Goal: Answer question/provide support: Share knowledge or assist other users

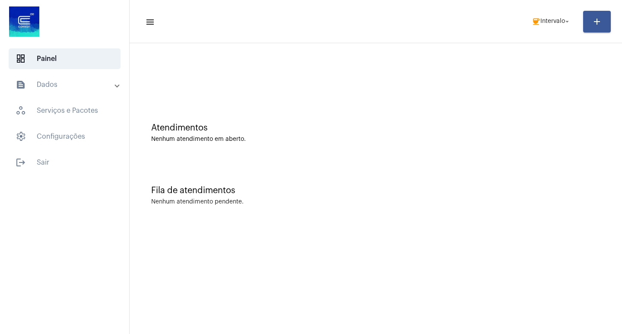
click at [557, 12] on mat-toolbar-row "menu coffee Intervalo arrow_drop_down add" at bounding box center [376, 22] width 492 height 28
click at [549, 20] on span "Intervalo" at bounding box center [552, 22] width 25 height 6
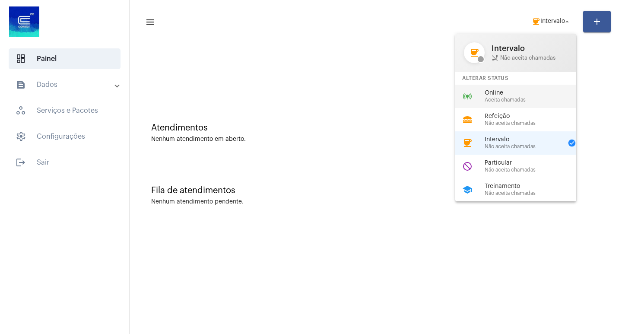
click at [500, 93] on span "Online" at bounding box center [534, 93] width 98 height 6
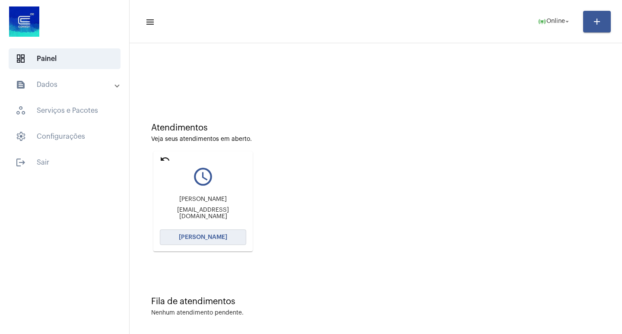
click at [207, 237] on span "[PERSON_NAME]" at bounding box center [203, 237] width 48 height 6
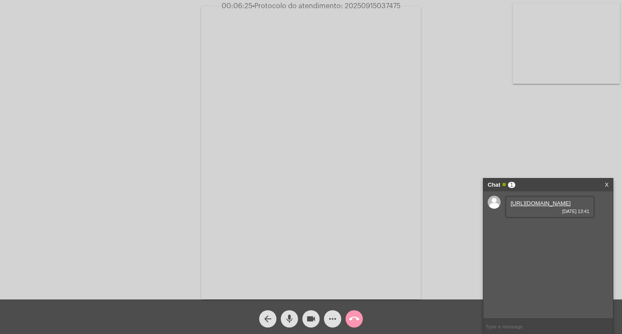
click at [551, 206] on link "https://neft-transfer-bucket.s3.amazonaws.com/temp-8e63846f-3b61-0e2b-c2de-86ce…" at bounding box center [540, 203] width 60 height 6
click at [547, 231] on link "https://neft-transfer-bucket.s3.amazonaws.com/temp-a842ae77-7321-2120-1cb7-66e9…" at bounding box center [540, 228] width 60 height 6
click at [376, 6] on span "• Protocolo do atendimento: 20250915037475" at bounding box center [327, 6] width 148 height 7
copy span "20250915037475"
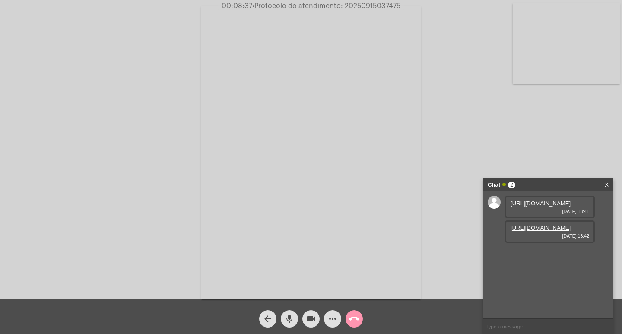
click at [552, 126] on div "Acessando Câmera e Microfone..." at bounding box center [311, 151] width 620 height 299
click at [511, 328] on input "text" at bounding box center [548, 326] width 130 height 15
paste input "20250915037475"
click at [557, 323] on input "20250915037475" at bounding box center [548, 326] width 130 height 15
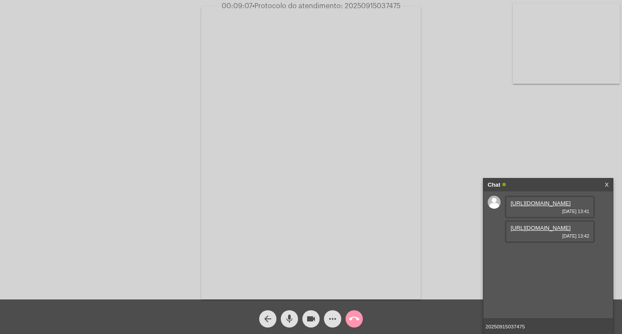
type input "20250915037475"
click at [373, 8] on span "• Protocolo do atendimento: 20250915037475" at bounding box center [325, 6] width 148 height 7
copy span "20250915037475"
click at [538, 329] on input "20250915037475" at bounding box center [548, 326] width 130 height 15
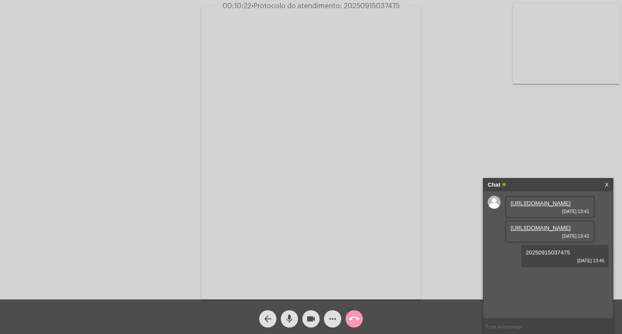
click at [524, 184] on div "Chat" at bounding box center [539, 184] width 103 height 13
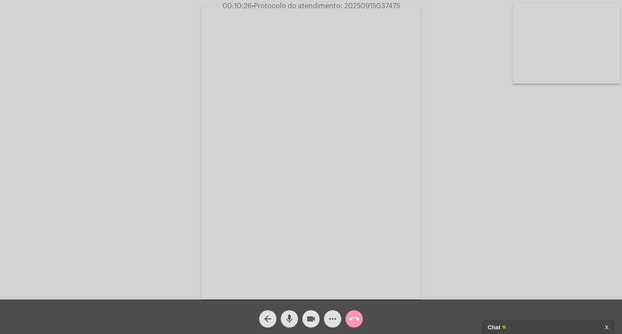
click at [310, 322] on mat-icon "videocam" at bounding box center [311, 319] width 10 height 10
click at [296, 319] on button "mic" at bounding box center [289, 318] width 17 height 17
click at [352, 323] on mat-icon "call_end" at bounding box center [354, 319] width 10 height 10
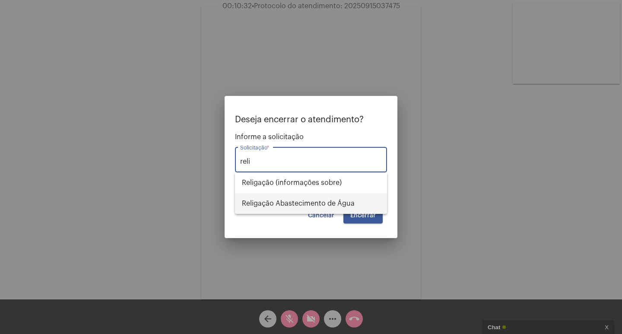
click at [300, 202] on span "Religação Abastecimento de Água" at bounding box center [311, 203] width 138 height 21
type input "Religação Abastecimento de Água"
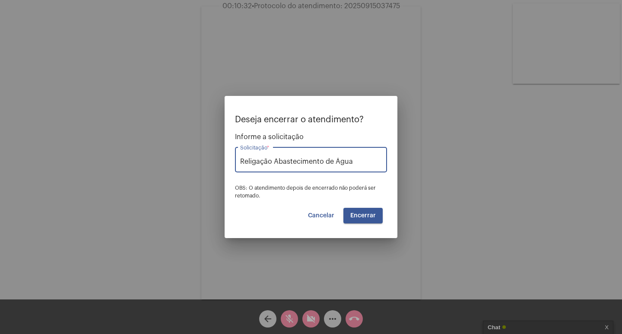
click at [357, 208] on button "Encerrar" at bounding box center [362, 216] width 39 height 16
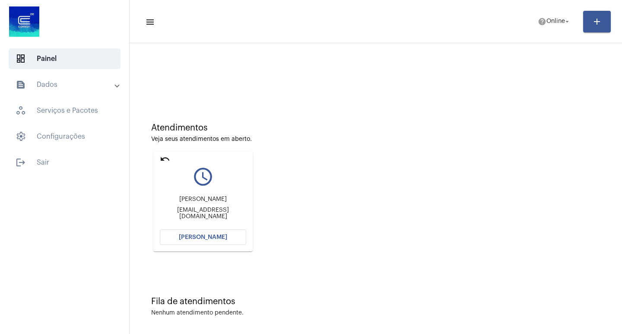
click at [227, 249] on mat-card "undo query_builder Pamela Pamelamohr2013@gmail.com Abrir Chamada" at bounding box center [202, 201] width 99 height 100
click at [225, 226] on div "Pamela Pamelamohr2013@gmail.com" at bounding box center [203, 207] width 86 height 39
click at [223, 231] on mat-card "undo query_builder Pamela Pamelamohr2013@gmail.com Abrir Chamada" at bounding box center [202, 201] width 99 height 100
click at [223, 231] on button "[PERSON_NAME]" at bounding box center [203, 237] width 86 height 16
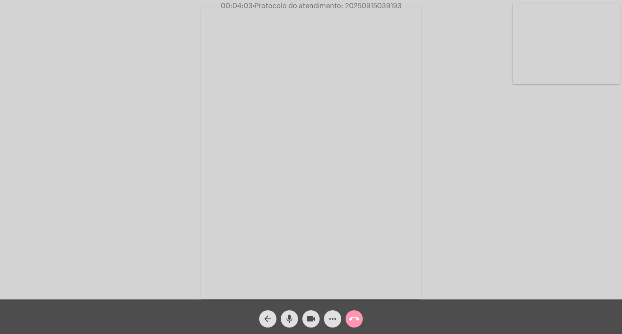
click at [332, 308] on div "more_horiz" at bounding box center [333, 317] width 22 height 22
click at [332, 311] on span "more_horiz" at bounding box center [332, 318] width 10 height 17
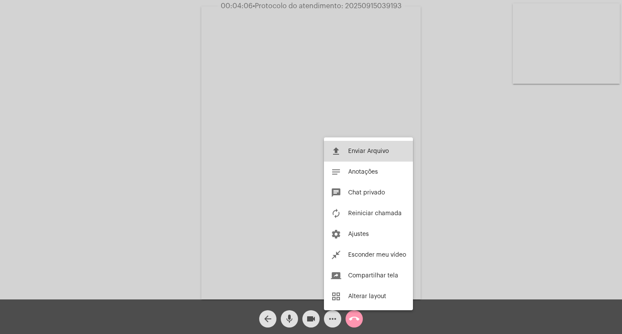
click at [378, 151] on span "Enviar Arquivo" at bounding box center [368, 151] width 41 height 6
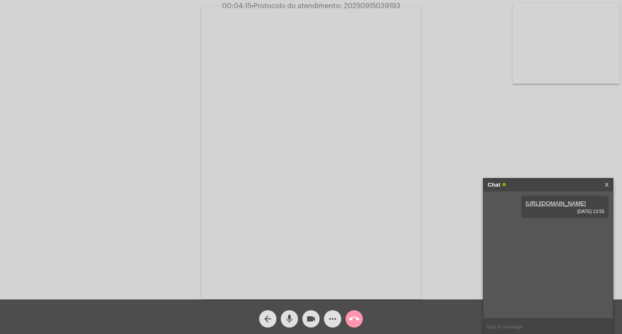
click at [329, 323] on mat-icon "more_horiz" at bounding box center [332, 319] width 10 height 10
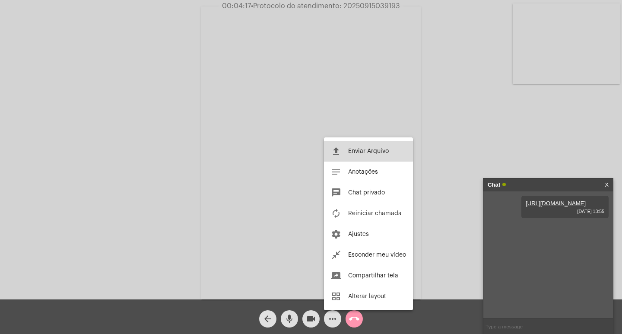
click at [345, 146] on button "file_upload Enviar Arquivo" at bounding box center [368, 151] width 89 height 21
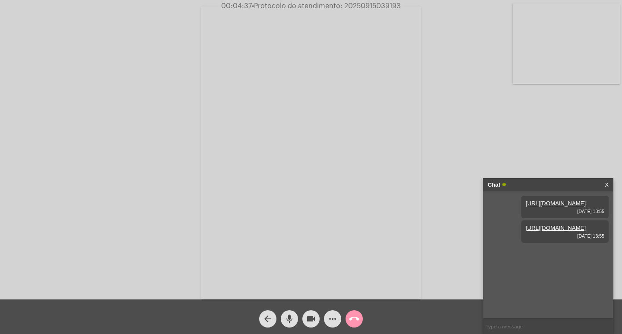
click at [392, 8] on span "• Protocolo do atendimento: 20250915039193" at bounding box center [326, 6] width 149 height 7
copy span "20250915039193"
drag, startPoint x: 191, startPoint y: 43, endPoint x: 158, endPoint y: 6, distance: 49.9
click at [191, 44] on div "Acessando Câmera e Microfone..." at bounding box center [311, 151] width 620 height 299
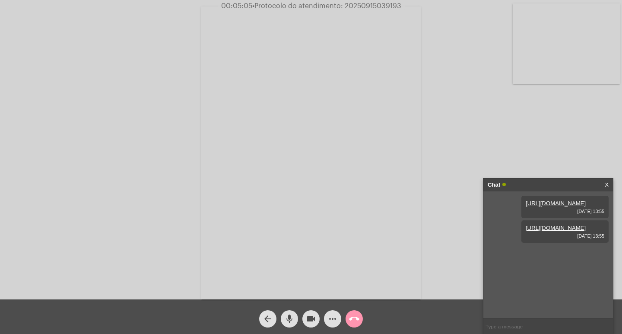
click at [385, 7] on span "• Protocolo do atendimento: 20250915039193" at bounding box center [326, 6] width 149 height 7
copy span "20250915039193"
click at [539, 326] on input "text" at bounding box center [548, 326] width 130 height 15
paste input "20250915039193"
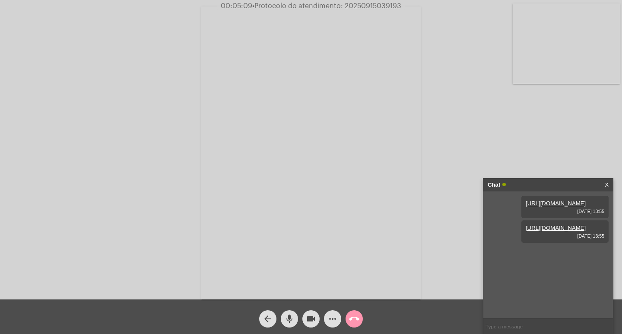
type input "20250915039193"
click at [535, 189] on div "Chat" at bounding box center [539, 184] width 103 height 13
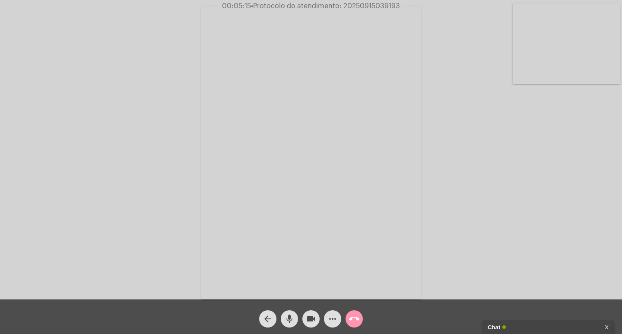
click at [308, 319] on mat-icon "videocam" at bounding box center [311, 319] width 10 height 10
click at [291, 314] on mat-icon "mic" at bounding box center [289, 319] width 10 height 10
click at [350, 323] on mat-icon "call_end" at bounding box center [354, 319] width 10 height 10
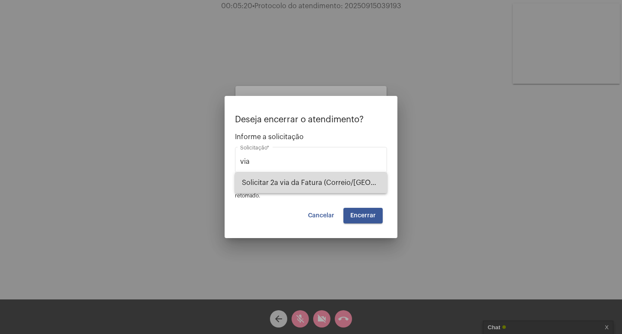
click at [315, 182] on span "Solicitar 2a via da Fatura (Correio/[GEOGRAPHIC_DATA]/Email)" at bounding box center [311, 182] width 138 height 21
type input "Solicitar 2a via da Fatura (Correio/[GEOGRAPHIC_DATA]/Email)"
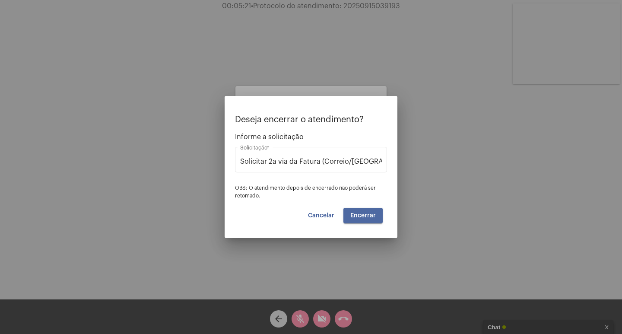
click at [375, 212] on button "Encerrar" at bounding box center [362, 216] width 39 height 16
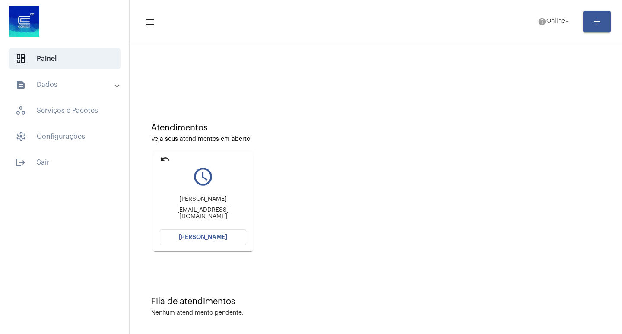
click at [179, 242] on button "[PERSON_NAME]" at bounding box center [203, 237] width 86 height 16
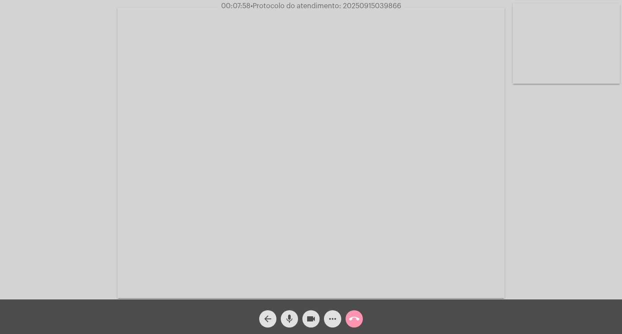
click at [291, 320] on mat-icon "mic" at bounding box center [289, 319] width 10 height 10
click at [305, 323] on button "videocam" at bounding box center [310, 318] width 17 height 17
click at [309, 313] on span "videocam_off" at bounding box center [311, 318] width 10 height 17
click at [291, 316] on mat-icon "mic_off" at bounding box center [289, 319] width 10 height 10
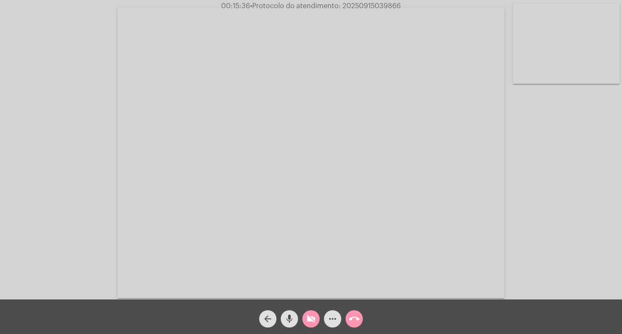
click at [308, 321] on mat-icon "videocam_off" at bounding box center [311, 319] width 10 height 10
click at [330, 316] on mat-icon "more_horiz" at bounding box center [332, 319] width 10 height 10
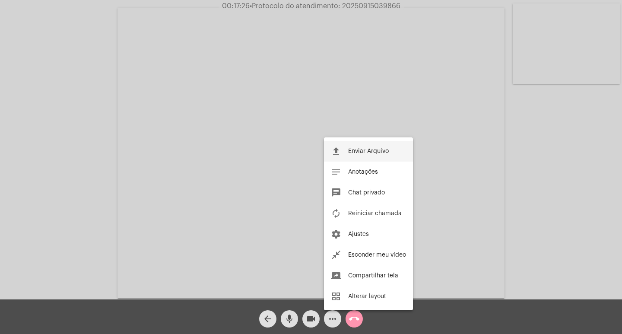
click at [340, 156] on mat-icon "file_upload" at bounding box center [336, 151] width 10 height 10
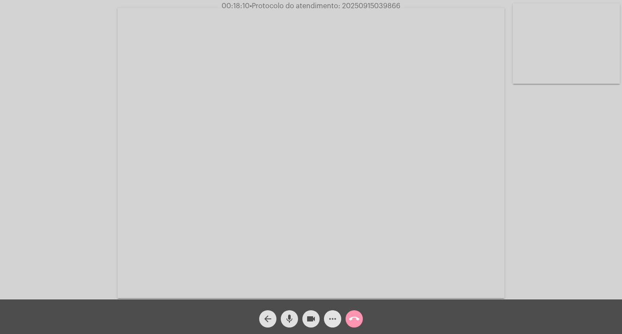
click at [336, 320] on mat-icon "more_horiz" at bounding box center [332, 319] width 10 height 10
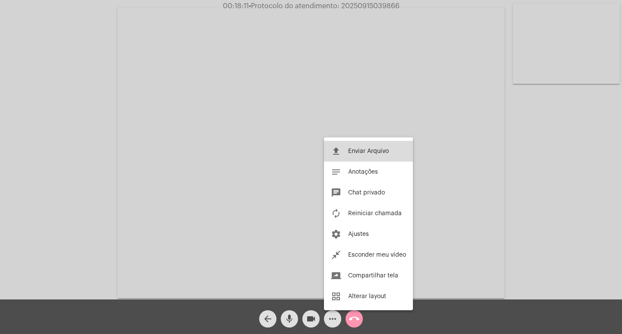
click at [368, 155] on button "file_upload Enviar Arquivo" at bounding box center [368, 151] width 89 height 21
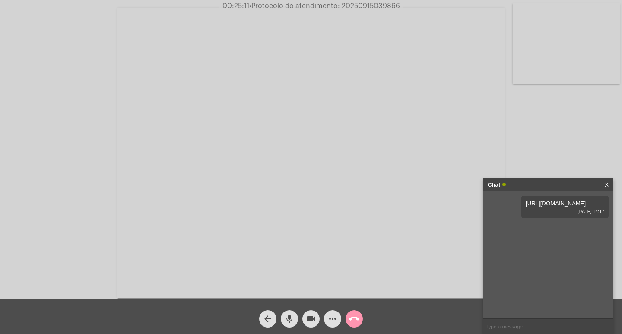
click at [344, 9] on span "• Protocolo do atendimento: 20250915039866" at bounding box center [324, 6] width 151 height 7
copy span "20250915039866"
click at [598, 122] on div "Acessando Câmera e Microfone..." at bounding box center [311, 151] width 620 height 299
click at [555, 101] on div "Acessando Câmera e Microfone..." at bounding box center [311, 151] width 620 height 299
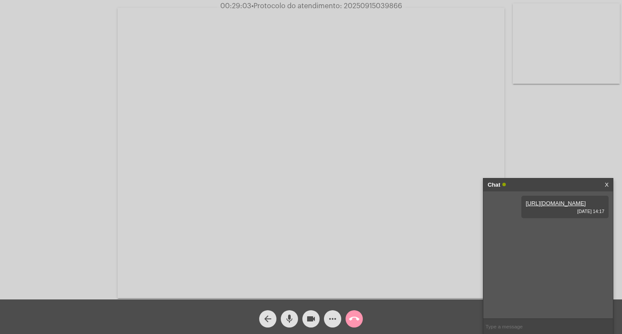
click at [48, 155] on div "Acessando Câmera e Microfone..." at bounding box center [311, 151] width 620 height 299
click at [550, 121] on div "Acessando Câmera e Microfone..." at bounding box center [311, 151] width 620 height 299
click at [360, 3] on span "• Protocolo do atendimento: 20250915039866" at bounding box center [325, 6] width 151 height 7
copy span "20250915039866"
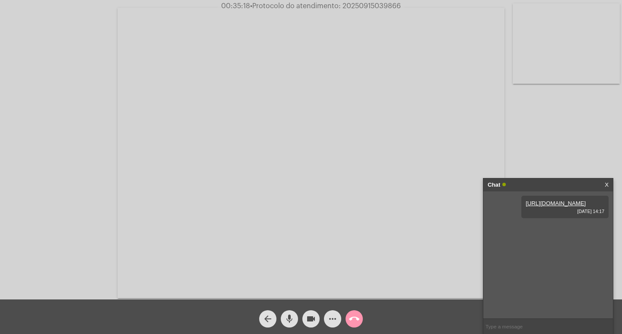
click at [500, 320] on input "text" at bounding box center [548, 326] width 130 height 15
click at [500, 329] on input "text" at bounding box center [548, 326] width 130 height 15
paste input "20250915039866"
type input "20250915039866"
click at [531, 328] on input "20250915039866" at bounding box center [548, 326] width 130 height 15
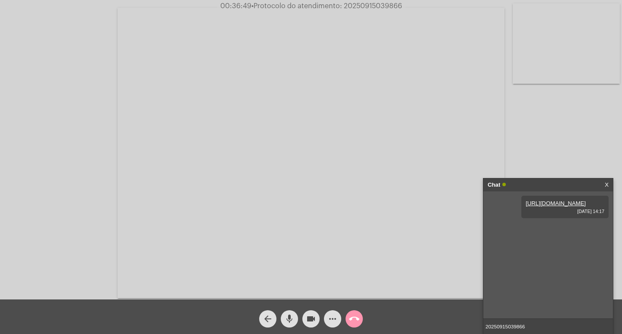
click at [531, 328] on input "20250915039866" at bounding box center [548, 326] width 130 height 15
click at [547, 184] on div "Chat" at bounding box center [539, 184] width 103 height 13
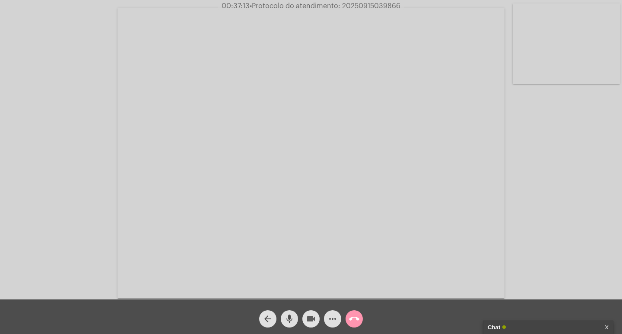
click at [314, 314] on mat-icon "videocam" at bounding box center [311, 319] width 10 height 10
click at [295, 315] on button "mic" at bounding box center [289, 318] width 17 height 17
click at [351, 320] on mat-icon "call_end" at bounding box center [354, 319] width 10 height 10
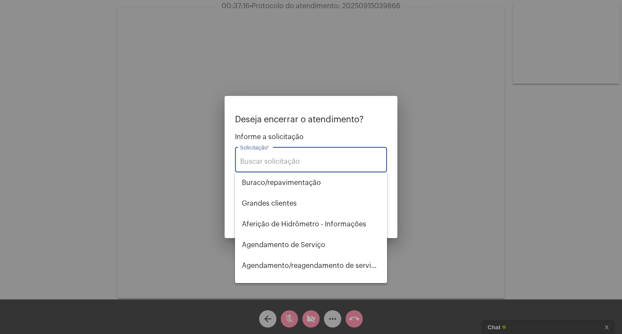
click at [309, 162] on input "Solicitação *" at bounding box center [311, 162] width 142 height 8
type input "R"
type input "r"
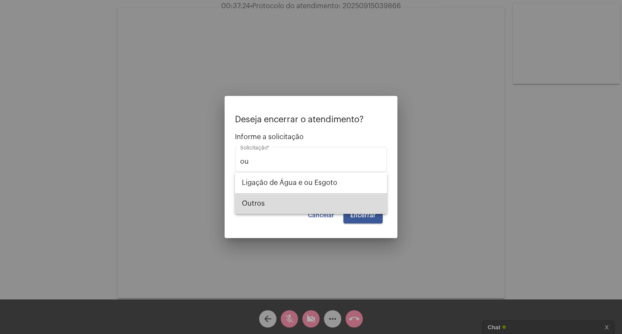
click at [314, 204] on span "Outros" at bounding box center [311, 203] width 138 height 21
type input "Outros"
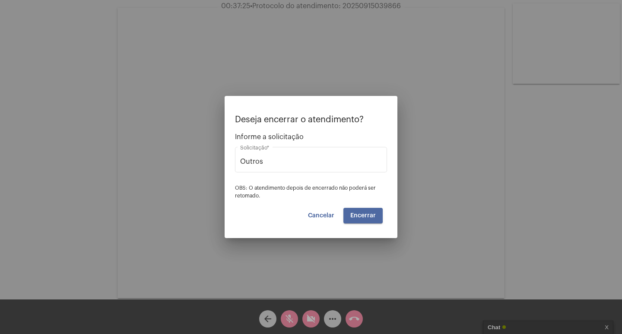
click at [359, 213] on span "Encerrar" at bounding box center [362, 215] width 25 height 6
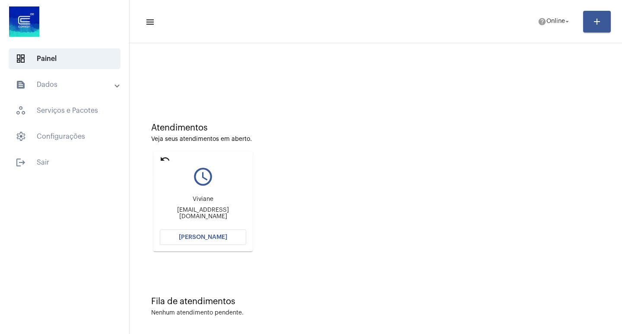
click at [161, 161] on mat-icon "undo" at bounding box center [165, 159] width 10 height 10
click at [215, 225] on div "Tayane Baum de Mattos nanymattos@yahoo.com.br" at bounding box center [203, 207] width 86 height 39
click at [225, 229] on mat-card "undo query_builder Tayane Baum de Mattos nanymattos@yahoo.com.br Abrir Chamada" at bounding box center [202, 201] width 99 height 100
click at [230, 239] on button "[PERSON_NAME]" at bounding box center [203, 237] width 86 height 16
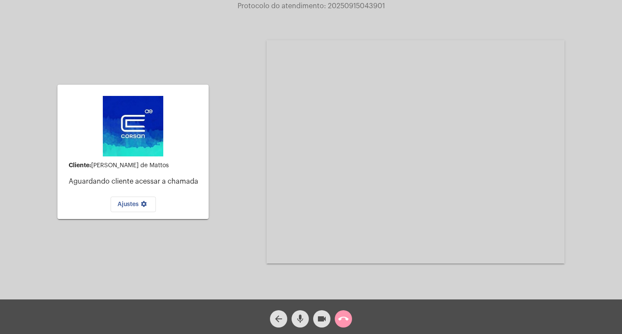
click at [339, 320] on mat-icon "call_end" at bounding box center [343, 319] width 10 height 10
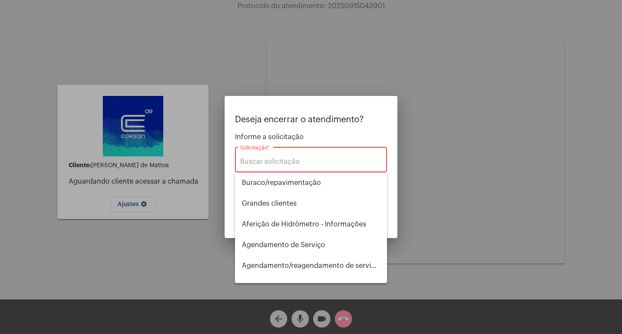
click at [345, 167] on div "Solicitação *" at bounding box center [311, 158] width 142 height 27
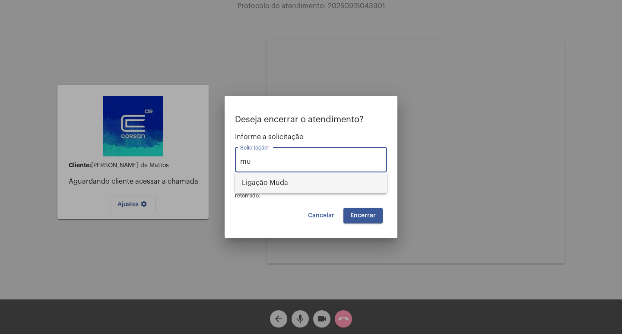
click at [355, 188] on span "Ligação Muda" at bounding box center [311, 182] width 138 height 21
type input "Ligação Muda"
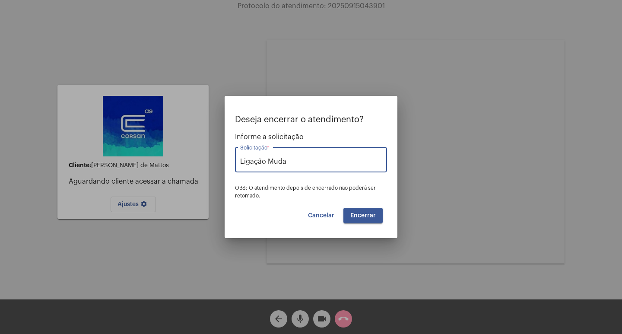
drag, startPoint x: 363, startPoint y: 209, endPoint x: 356, endPoint y: 216, distance: 10.1
click at [361, 210] on button "Encerrar" at bounding box center [362, 216] width 39 height 16
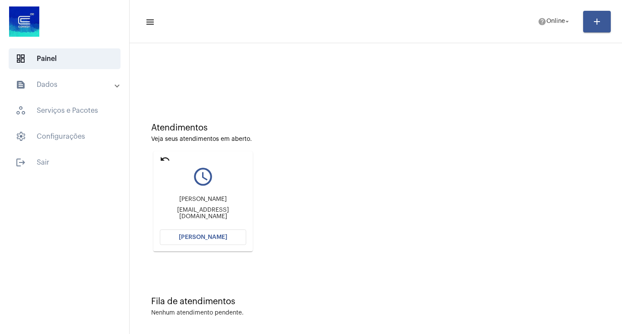
scroll to position [4, 0]
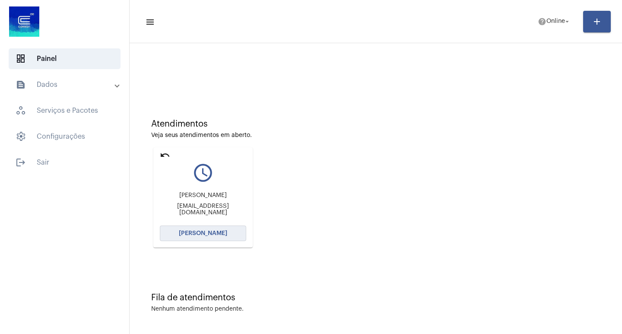
click at [241, 228] on button "[PERSON_NAME]" at bounding box center [203, 233] width 86 height 16
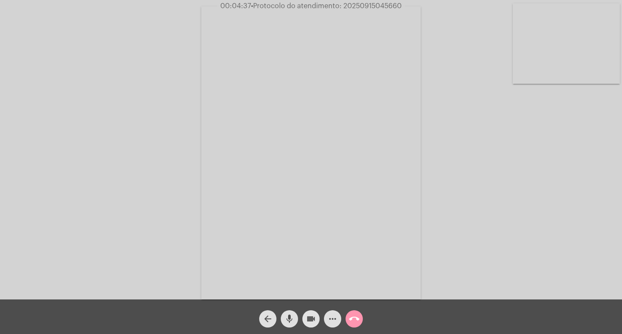
click at [304, 318] on button "videocam" at bounding box center [310, 318] width 17 height 17
click at [295, 317] on button "mic" at bounding box center [289, 318] width 17 height 17
click at [351, 1] on div "Acessando Câmera e Microfone..." at bounding box center [311, 149] width 622 height 299
click at [359, 6] on span "• Protocolo do atendimento: 20250915045660" at bounding box center [325, 6] width 151 height 7
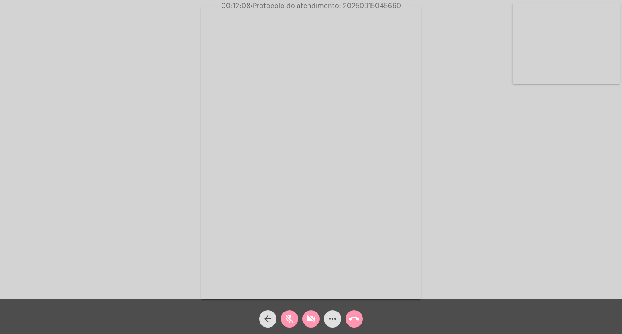
click at [359, 6] on span "• Protocolo do atendimento: 20250915045660" at bounding box center [325, 6] width 151 height 7
drag, startPoint x: 359, startPoint y: 6, endPoint x: 367, endPoint y: 10, distance: 8.9
click at [367, 10] on video at bounding box center [310, 152] width 219 height 293
copy span "20250915045660"
click at [297, 40] on div "Acessando Câmera e Microfone..." at bounding box center [438, 151] width 298 height 297
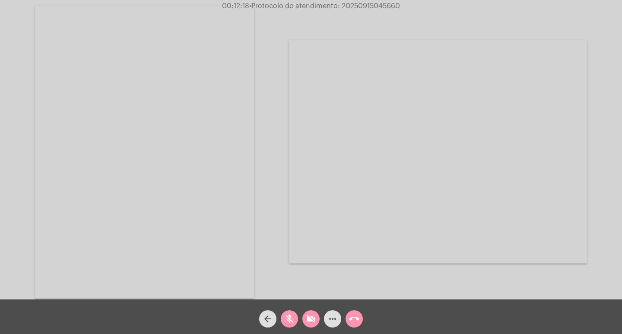
click at [237, 38] on video at bounding box center [144, 152] width 219 height 293
click at [304, 313] on button "videocam_off" at bounding box center [310, 318] width 17 height 17
drag, startPoint x: 267, startPoint y: 321, endPoint x: 278, endPoint y: 324, distance: 10.8
click at [273, 323] on button "arrow_back" at bounding box center [267, 318] width 17 height 17
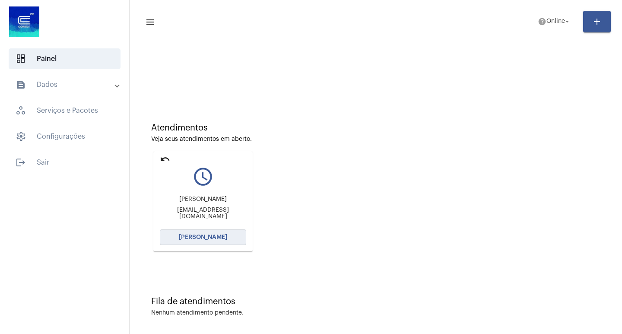
click at [193, 230] on button "[PERSON_NAME]" at bounding box center [203, 237] width 86 height 16
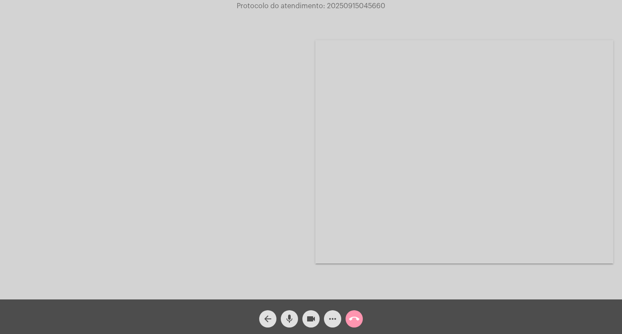
click at [363, 9] on span "Protocolo do atendimento: 20250915045660" at bounding box center [311, 6] width 149 height 7
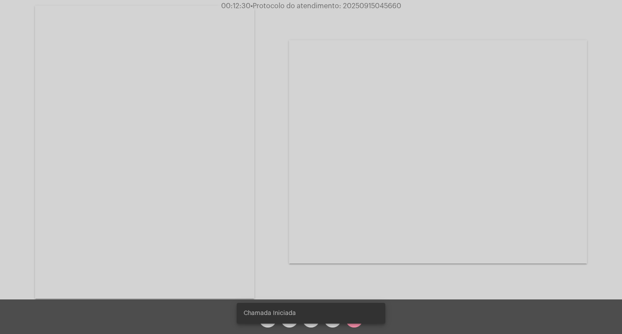
copy span "20250915045660"
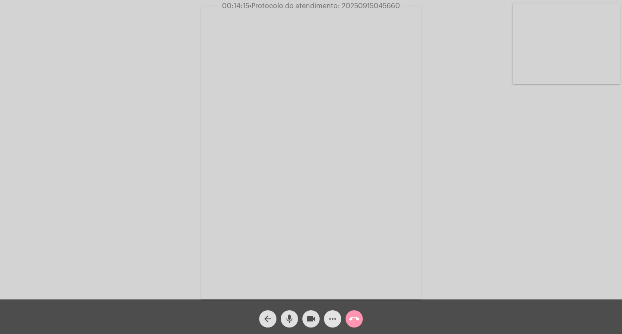
click at [327, 324] on button "more_horiz" at bounding box center [332, 318] width 17 height 17
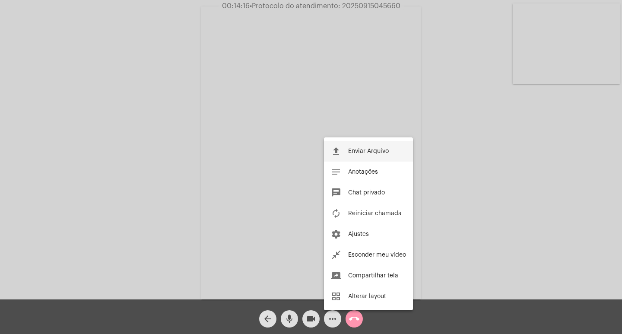
click at [344, 152] on button "file_upload Enviar Arquivo" at bounding box center [368, 151] width 89 height 21
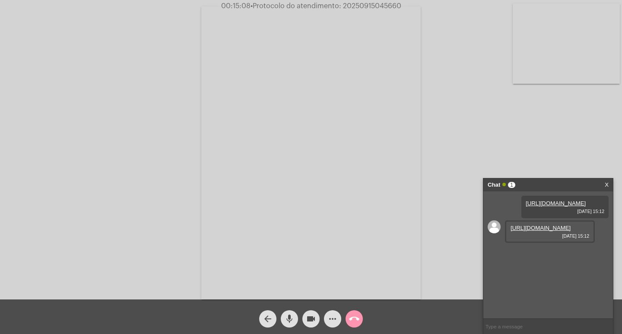
click at [551, 231] on link "https://neft-transfer-bucket.s3.amazonaws.com/temp-150c848f-5aa0-6269-0bea-d0c0…" at bounding box center [540, 228] width 60 height 6
click at [358, 317] on mat-icon "call_end" at bounding box center [354, 319] width 10 height 10
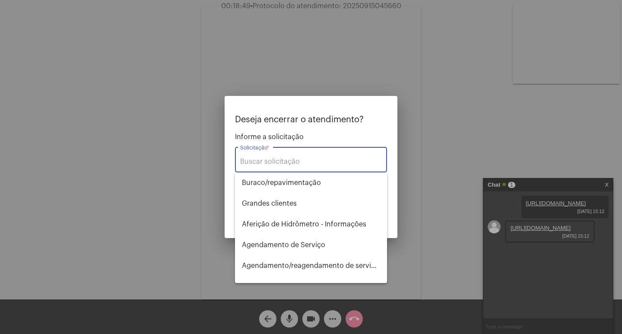
click at [313, 169] on div "Solicitação *" at bounding box center [311, 158] width 142 height 27
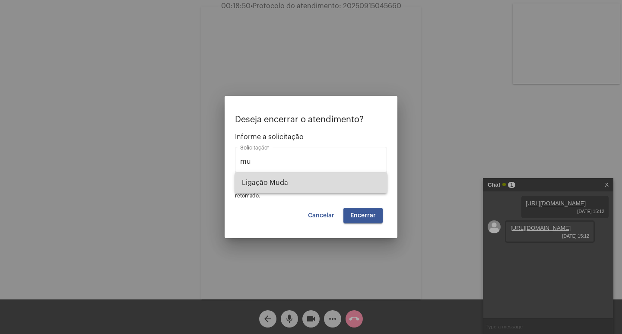
click at [312, 180] on span "Ligação Muda" at bounding box center [311, 182] width 138 height 21
type input "Ligação Muda"
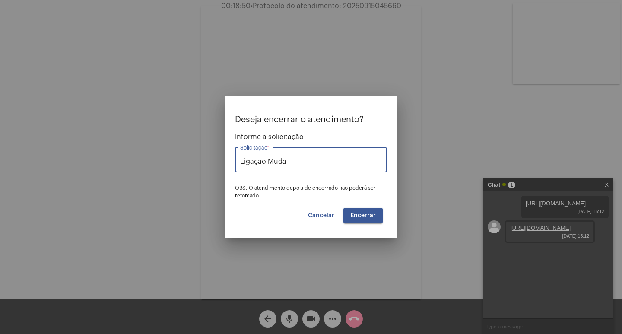
click at [367, 214] on span "Encerrar" at bounding box center [362, 215] width 25 height 6
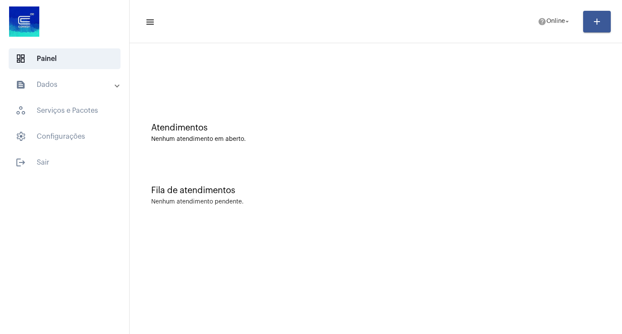
click at [527, 26] on mat-toolbar-row "menu help Online arrow_drop_down add" at bounding box center [376, 22] width 492 height 28
click at [548, 24] on span "Online" at bounding box center [555, 22] width 19 height 6
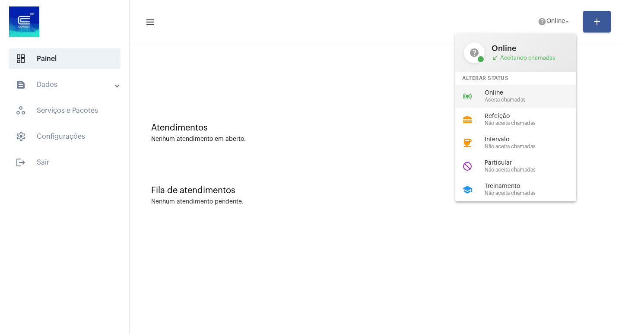
click at [519, 90] on span "Online" at bounding box center [534, 93] width 98 height 6
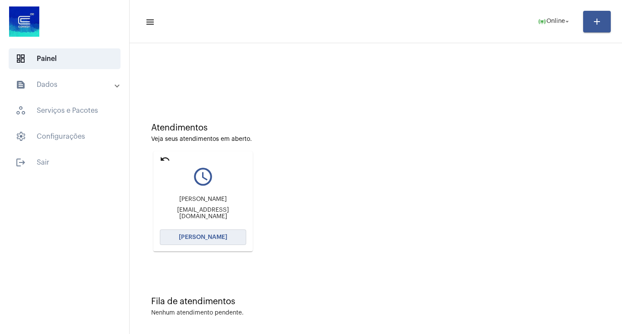
click at [223, 239] on button "[PERSON_NAME]" at bounding box center [203, 237] width 86 height 16
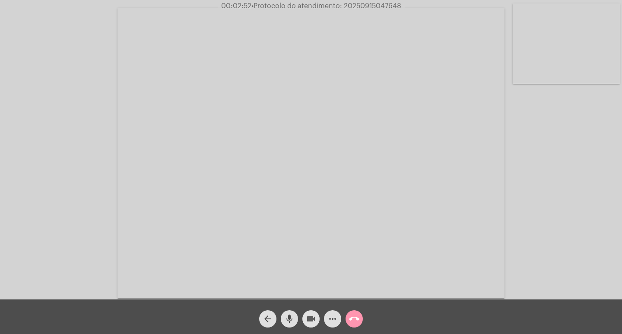
click at [312, 319] on mat-icon "videocam" at bounding box center [311, 319] width 10 height 10
click at [292, 315] on mat-icon "mic" at bounding box center [289, 319] width 10 height 10
click at [312, 319] on mat-icon "videocam_off" at bounding box center [311, 319] width 10 height 10
click at [279, 320] on div "mic_off" at bounding box center [290, 317] width 22 height 22
click at [379, 3] on span "• Protocolo do atendimento: 20250915047648" at bounding box center [325, 6] width 150 height 7
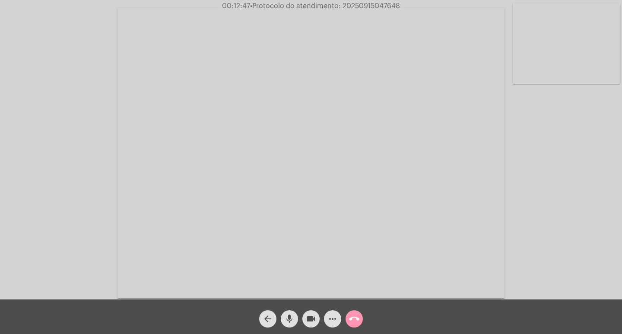
click at [379, 3] on span "• Protocolo do atendimento: 20250915047648" at bounding box center [325, 6] width 150 height 7
copy span "20250915047648"
click at [334, 313] on span "more_horiz" at bounding box center [332, 318] width 10 height 17
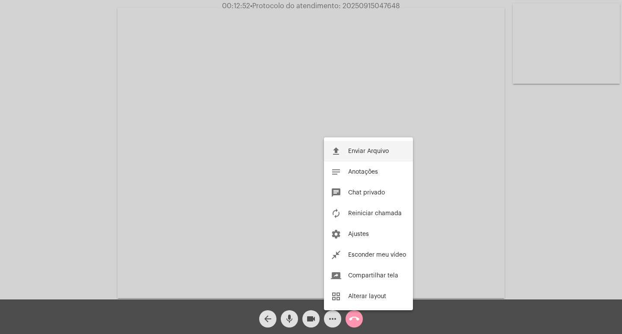
click at [364, 152] on span "Enviar Arquivo" at bounding box center [368, 151] width 41 height 6
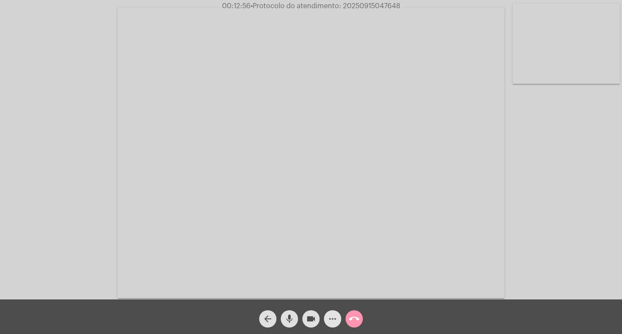
click at [339, 315] on button "more_horiz" at bounding box center [332, 318] width 17 height 17
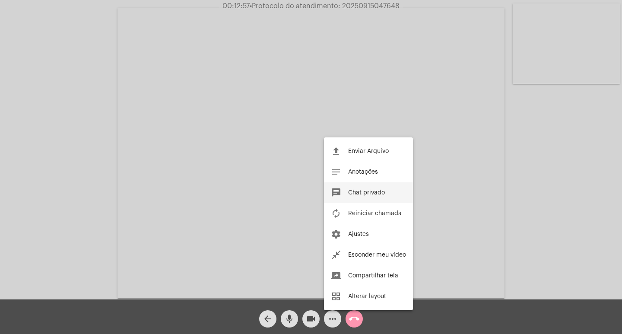
click at [391, 198] on button "chat Chat privado" at bounding box center [368, 192] width 89 height 21
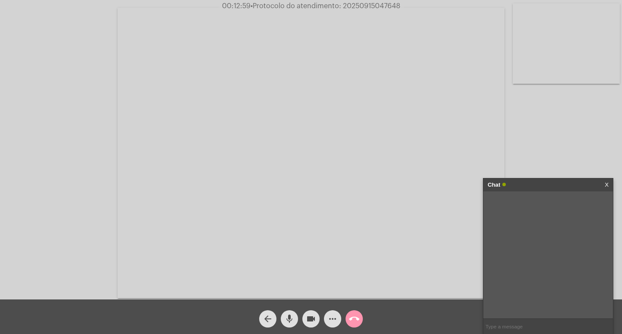
click at [533, 329] on input "text" at bounding box center [548, 326] width 130 height 15
paste input "20250915047648"
type input "20250915047648"
click at [556, 326] on input "20250915047648" at bounding box center [548, 326] width 130 height 15
click at [544, 182] on div "Chat" at bounding box center [539, 184] width 103 height 13
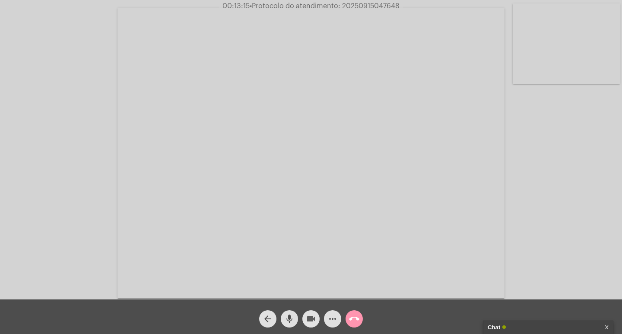
click at [307, 316] on mat-icon "videocam" at bounding box center [311, 319] width 10 height 10
click at [289, 315] on mat-icon "mic" at bounding box center [289, 319] width 10 height 10
click at [351, 312] on span "call_end" at bounding box center [354, 318] width 10 height 17
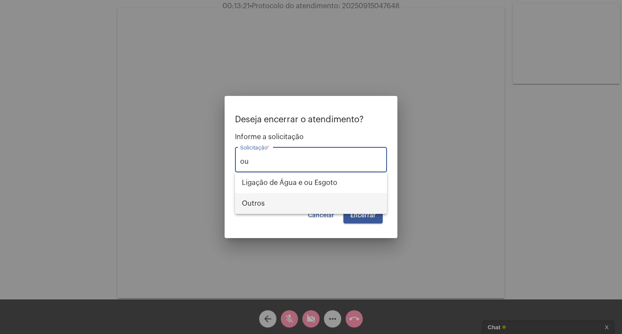
click at [316, 208] on span "Outros" at bounding box center [311, 203] width 138 height 21
type input "Outros"
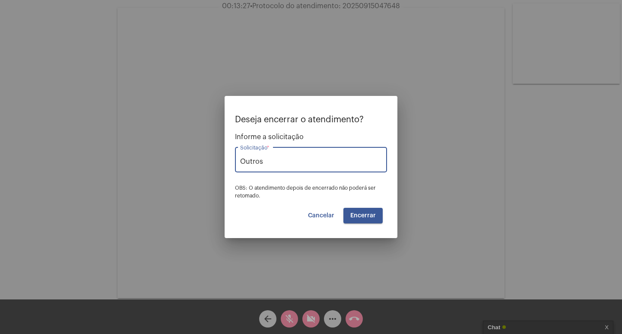
click at [354, 215] on span "Encerrar" at bounding box center [362, 215] width 25 height 6
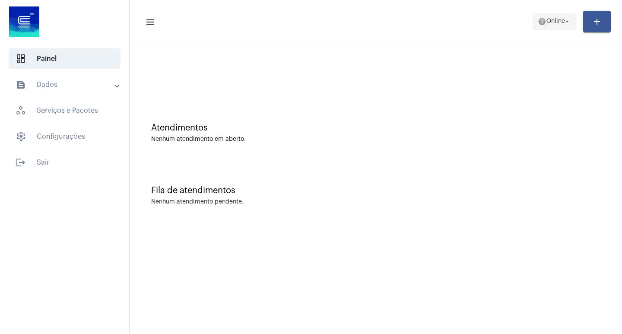
click at [549, 14] on span "help Online arrow_drop_down" at bounding box center [554, 21] width 33 height 16
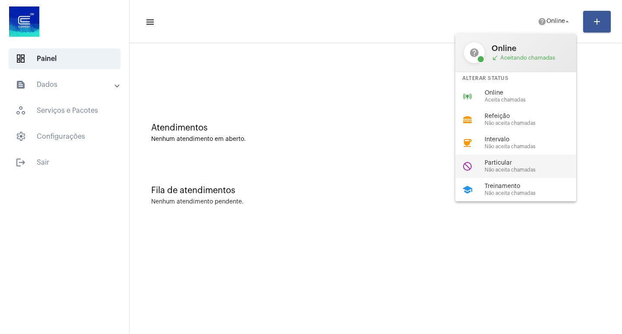
click at [564, 166] on div "Particular Não aceita chamadas" at bounding box center [534, 166] width 98 height 13
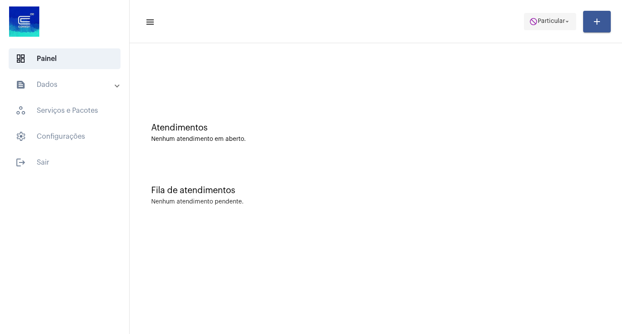
click at [543, 16] on span "do_not_disturb Particular arrow_drop_down" at bounding box center [550, 21] width 42 height 16
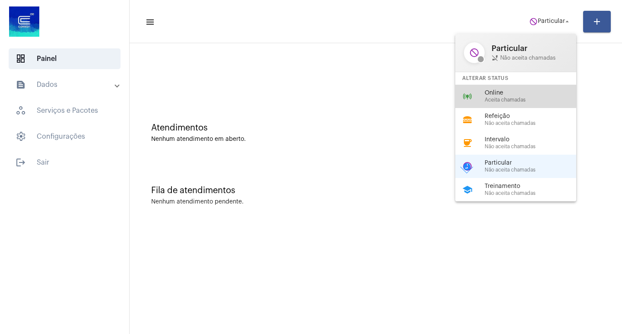
click at [539, 89] on div "online_prediction Online Aceita chamadas" at bounding box center [522, 96] width 135 height 23
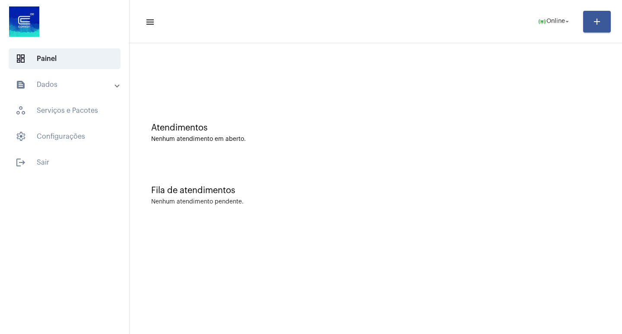
click at [535, 40] on mat-toolbar "menu online_prediction Online arrow_drop_down add" at bounding box center [376, 21] width 492 height 43
click at [561, 13] on button "online_prediction Online arrow_drop_down" at bounding box center [554, 21] width 44 height 17
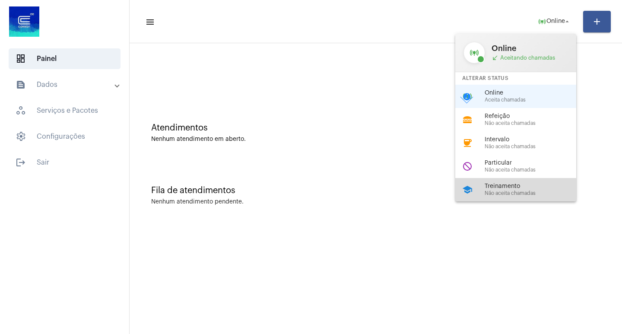
click at [472, 196] on div "school Treinamento Não aceita chamadas" at bounding box center [522, 189] width 135 height 23
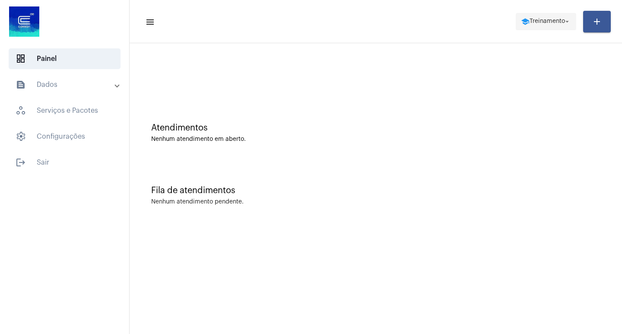
click at [525, 28] on span "school Treinamento arrow_drop_down" at bounding box center [546, 21] width 50 height 16
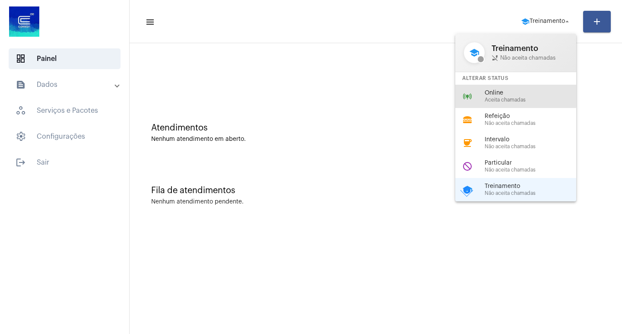
click at [491, 95] on span "Online" at bounding box center [534, 93] width 98 height 6
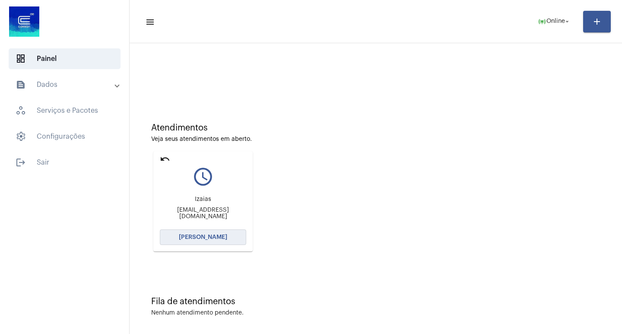
click at [202, 238] on span "[PERSON_NAME]" at bounding box center [203, 237] width 48 height 6
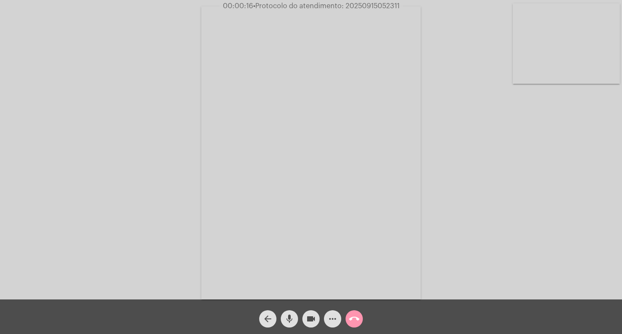
click at [359, 8] on span "• Protocolo do atendimento: 20250915052311" at bounding box center [326, 6] width 146 height 7
copy span "20250915052311"
click at [571, 171] on div "Acessando Câmera e Microfone..." at bounding box center [311, 151] width 620 height 299
click at [310, 322] on mat-icon "videocam" at bounding box center [311, 319] width 10 height 10
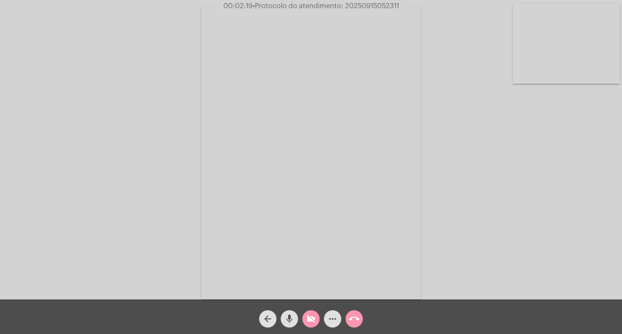
click at [299, 318] on div "mic" at bounding box center [290, 317] width 22 height 22
click at [309, 321] on mat-icon "videocam_off" at bounding box center [311, 319] width 10 height 10
click at [294, 317] on mat-icon "mic_off" at bounding box center [289, 319] width 10 height 10
click at [374, 2] on span "00:04:06 • Protocolo do atendimento: 20250915052311" at bounding box center [311, 6] width 185 height 9
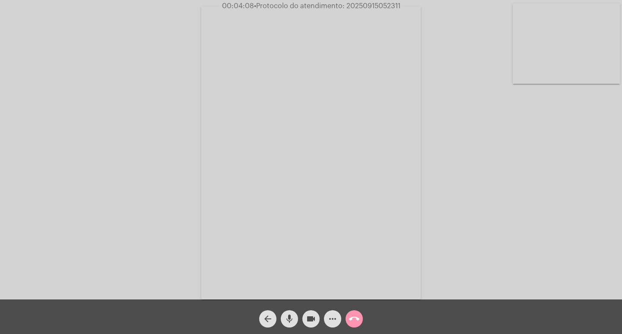
click at [329, 314] on mat-icon "more_horiz" at bounding box center [332, 319] width 10 height 10
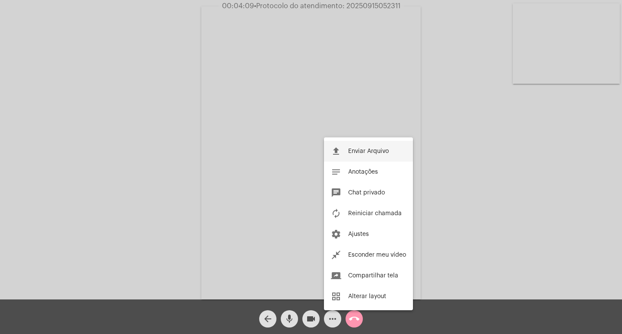
click at [379, 146] on button "file_upload Enviar Arquivo" at bounding box center [368, 151] width 89 height 21
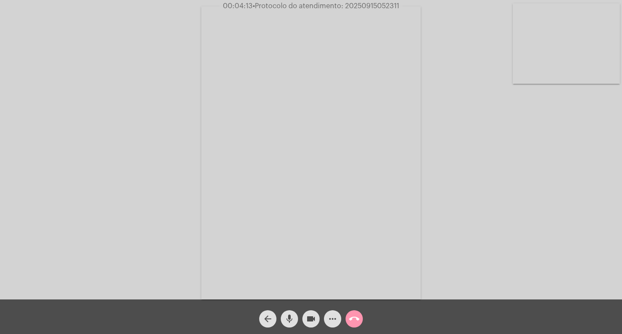
click at [331, 308] on div "more_horiz" at bounding box center [333, 317] width 22 height 22
click at [331, 312] on span "more_horiz" at bounding box center [332, 318] width 10 height 17
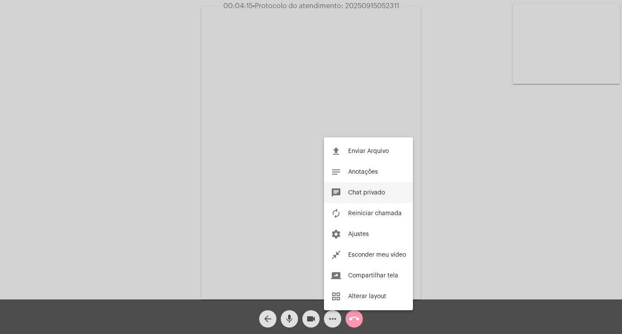
click at [361, 190] on span "Chat privado" at bounding box center [366, 193] width 37 height 6
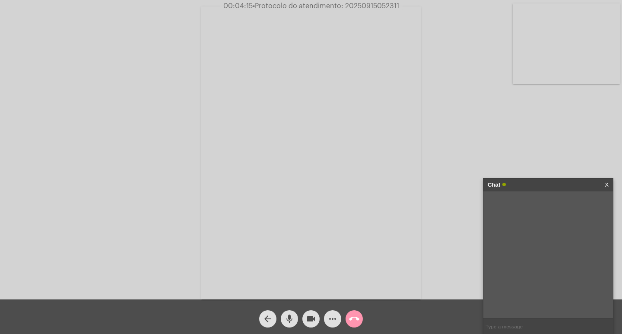
click at [507, 330] on input "text" at bounding box center [548, 326] width 130 height 15
paste input "20250915052311"
type input "20250915052311"
click at [375, 281] on video at bounding box center [310, 152] width 219 height 293
click at [306, 323] on mat-icon "videocam" at bounding box center [311, 319] width 10 height 10
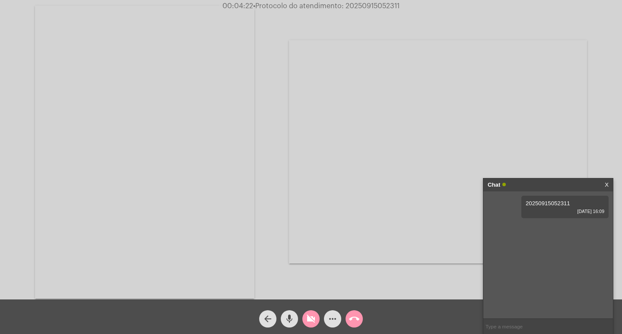
click at [286, 314] on mat-icon "mic" at bounding box center [289, 319] width 10 height 10
click at [364, 319] on div "call_end" at bounding box center [354, 317] width 22 height 22
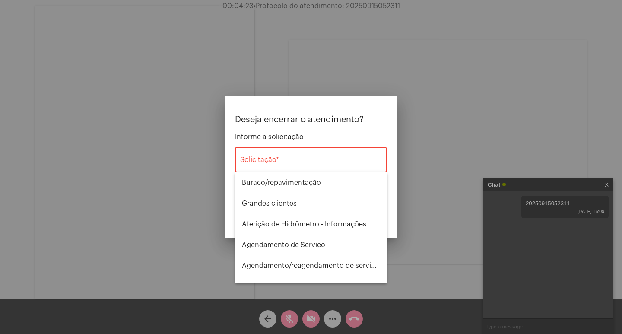
click at [361, 319] on div at bounding box center [311, 167] width 622 height 334
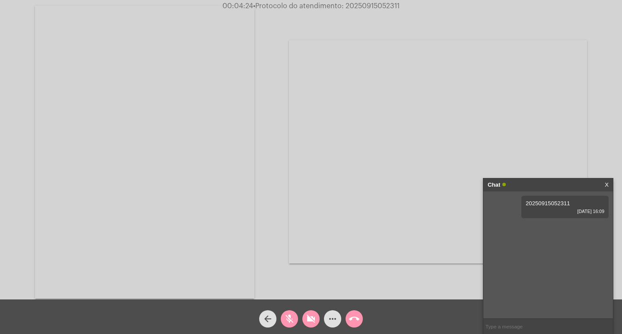
click at [348, 314] on button "call_end" at bounding box center [353, 318] width 17 height 17
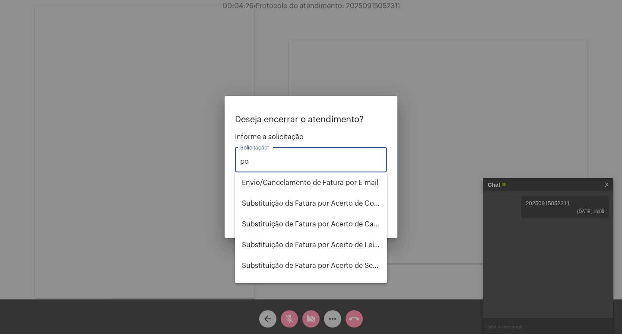
type input "p"
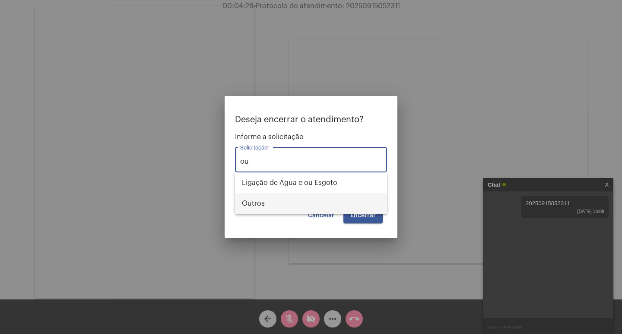
click at [311, 193] on span "Outros" at bounding box center [311, 203] width 138 height 21
type input "Outros"
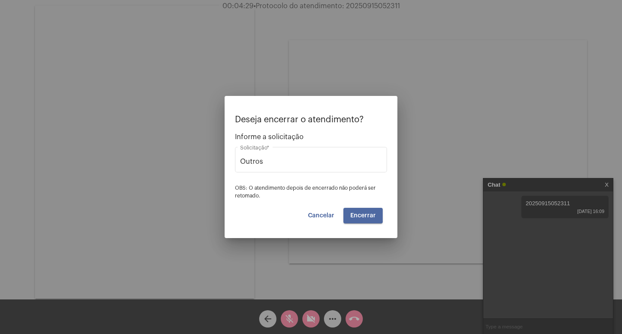
click at [348, 212] on button "Encerrar" at bounding box center [362, 216] width 39 height 16
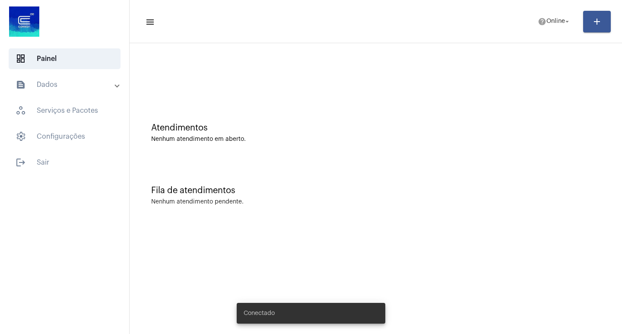
click at [556, 22] on span "Online" at bounding box center [555, 22] width 19 height 6
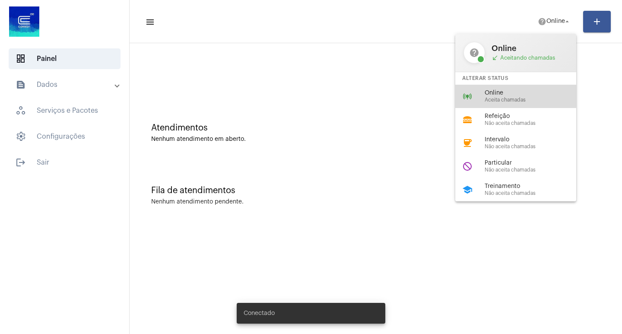
click at [542, 95] on span "Online" at bounding box center [534, 93] width 98 height 6
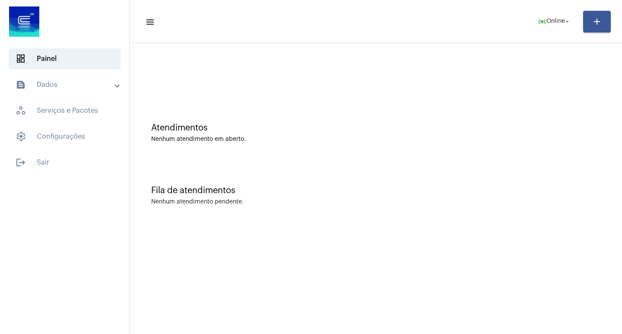
click at [296, 331] on mat-sidenav-content "menu online_prediction Online arrow_drop_down add Atendimentos Nenhum atendimen…" at bounding box center [376, 167] width 492 height 334
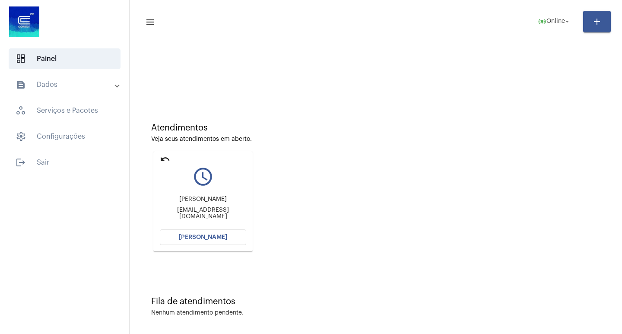
click at [178, 224] on div "[PERSON_NAME] [EMAIL_ADDRESS][DOMAIN_NAME]" at bounding box center [203, 207] width 86 height 39
click at [183, 237] on span "[PERSON_NAME]" at bounding box center [203, 237] width 48 height 6
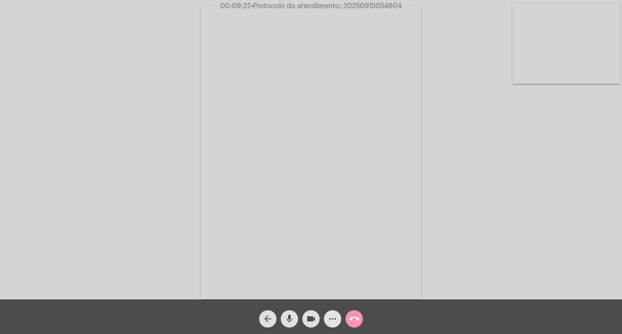
click at [335, 320] on mat-icon "more_horiz" at bounding box center [332, 319] width 10 height 10
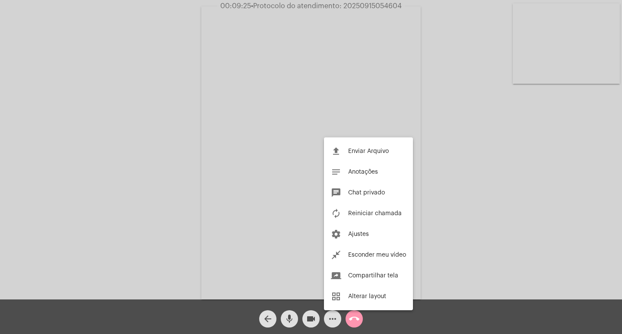
click at [314, 144] on div at bounding box center [311, 167] width 622 height 334
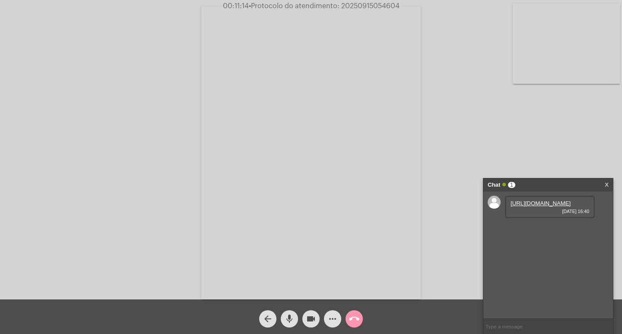
click at [530, 206] on link "[URL][DOMAIN_NAME]" at bounding box center [540, 203] width 60 height 6
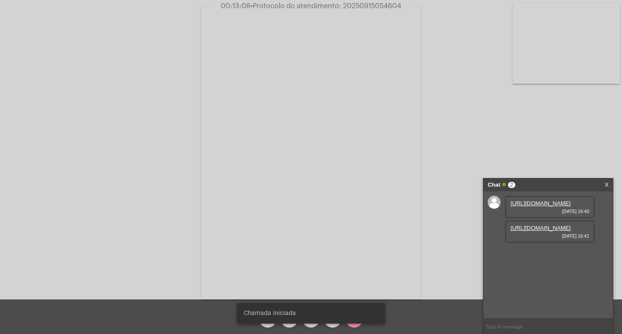
click at [537, 231] on link "[URL][DOMAIN_NAME]" at bounding box center [540, 228] width 60 height 6
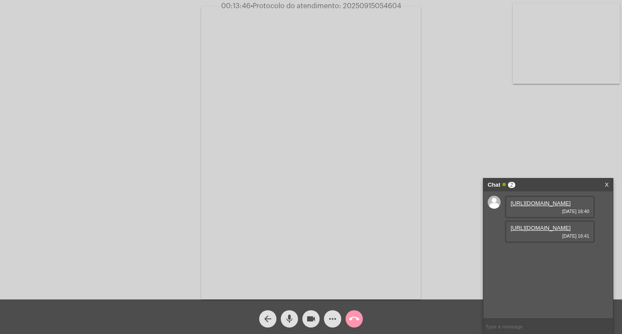
click at [553, 182] on div "Chat 2" at bounding box center [539, 184] width 103 height 13
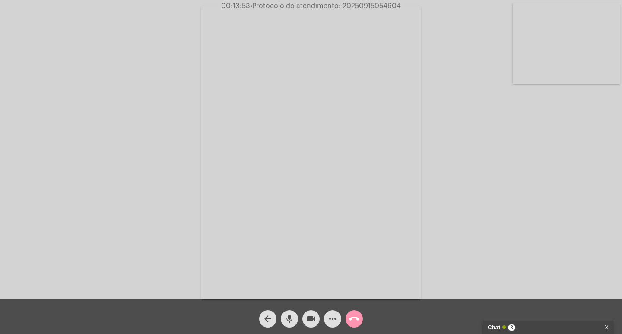
click at [487, 328] on div "Chat 3 X" at bounding box center [548, 327] width 130 height 13
click at [532, 323] on div "Chat 3" at bounding box center [539, 327] width 103 height 13
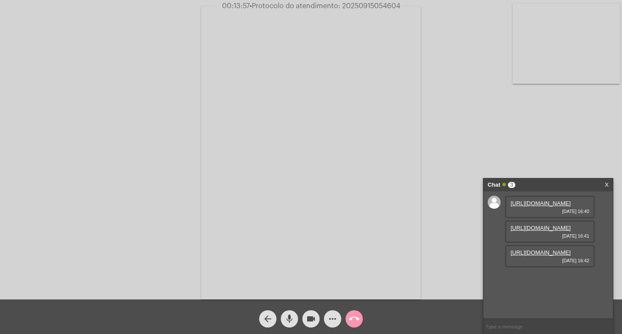
scroll to position [7, 0]
click at [527, 256] on link "[URL][DOMAIN_NAME]" at bounding box center [540, 252] width 60 height 6
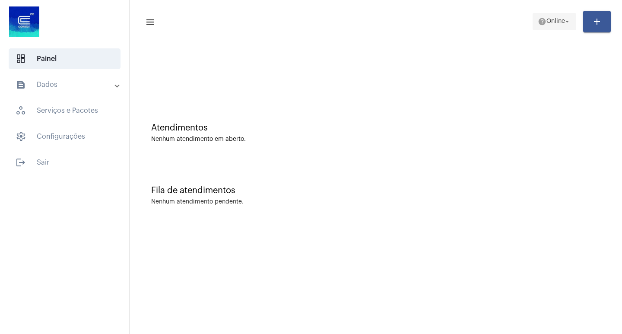
click at [538, 22] on mat-icon "help" at bounding box center [542, 21] width 9 height 9
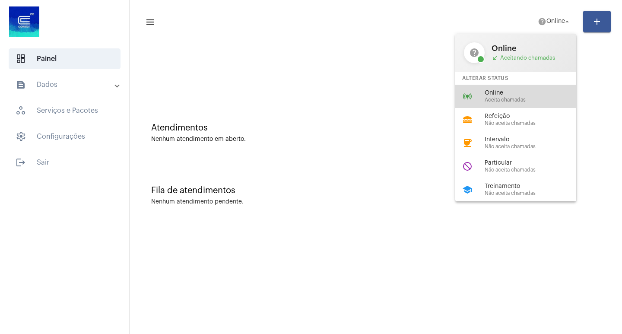
click at [510, 86] on div "online_prediction Online Aceita chamadas" at bounding box center [522, 96] width 135 height 23
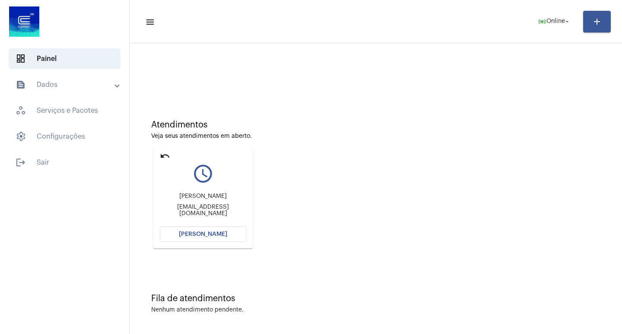
scroll to position [4, 0]
click at [211, 230] on button "[PERSON_NAME]" at bounding box center [203, 233] width 86 height 16
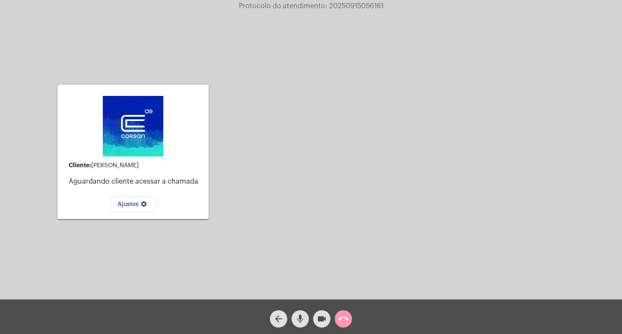
drag, startPoint x: 209, startPoint y: 209, endPoint x: 202, endPoint y: 202, distance: 10.7
click at [206, 203] on div "Cliente: [PERSON_NAME] cliente acessar a chamada Ajustes settings" at bounding box center [132, 151] width 151 height 297
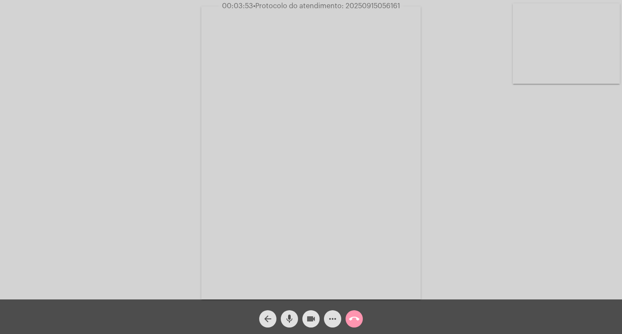
click at [314, 311] on span "videocam" at bounding box center [311, 318] width 10 height 17
click at [283, 310] on div "mic" at bounding box center [290, 317] width 22 height 22
click at [285, 321] on mat-icon "mic_off" at bounding box center [289, 319] width 10 height 10
click at [310, 316] on mat-icon "videocam_off" at bounding box center [311, 319] width 10 height 10
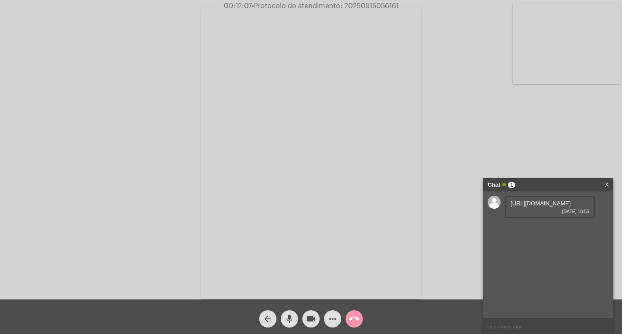
click at [364, 6] on span "• Protocolo do atendimento: 20250915056161" at bounding box center [325, 6] width 147 height 7
copy span "20250915056161"
click at [535, 331] on input "text" at bounding box center [548, 326] width 130 height 15
paste input "20250915056161"
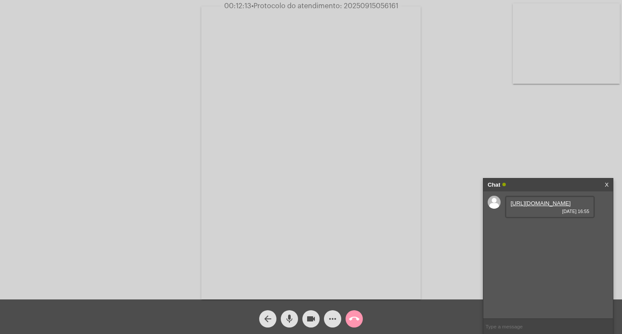
type input "20250915056161"
click at [535, 206] on link "[URL][DOMAIN_NAME]" at bounding box center [540, 203] width 60 height 6
click at [309, 317] on mat-icon "videocam" at bounding box center [311, 319] width 10 height 10
click at [292, 317] on mat-icon "mic" at bounding box center [289, 319] width 10 height 10
click at [350, 317] on mat-icon "call_end" at bounding box center [354, 319] width 10 height 10
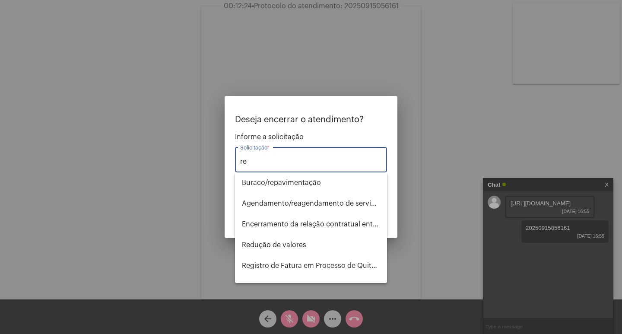
type input "r"
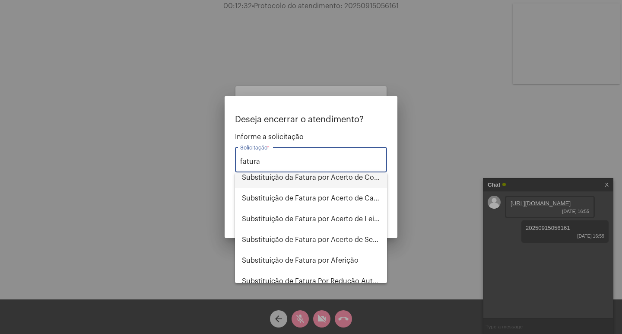
scroll to position [138, 0]
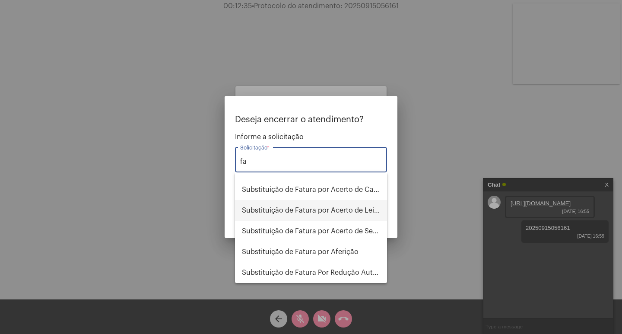
type input "f"
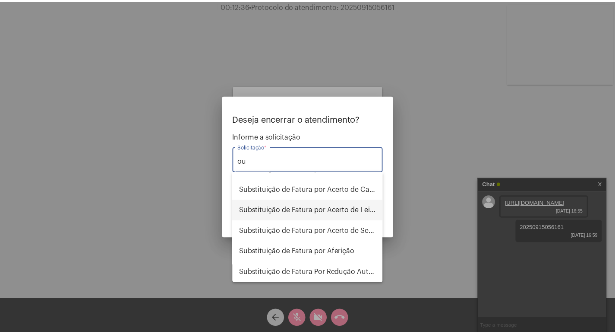
scroll to position [0, 0]
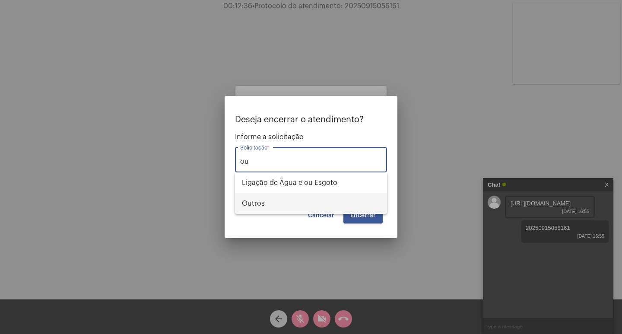
click at [258, 209] on span "Outros" at bounding box center [311, 203] width 138 height 21
type input "Outros"
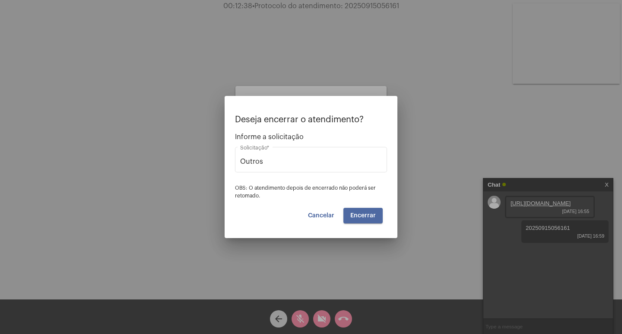
click at [369, 211] on button "Encerrar" at bounding box center [362, 216] width 39 height 16
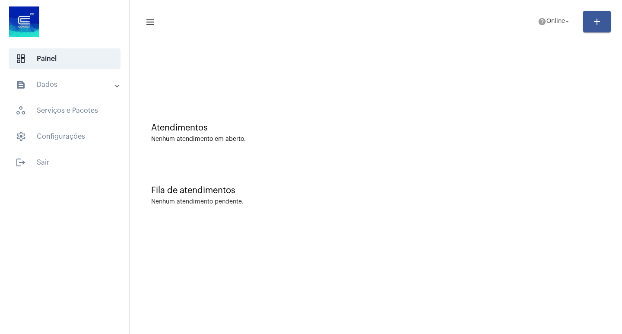
click at [545, 34] on mat-toolbar-row "menu help Online arrow_drop_down add" at bounding box center [376, 22] width 492 height 28
click at [545, 27] on span "help Online arrow_drop_down" at bounding box center [554, 21] width 33 height 16
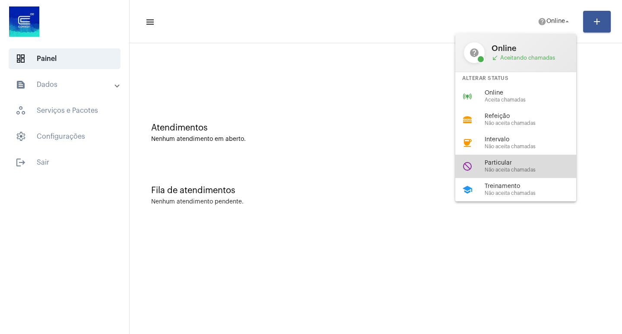
click at [503, 171] on span "Não aceita chamadas" at bounding box center [534, 170] width 98 height 6
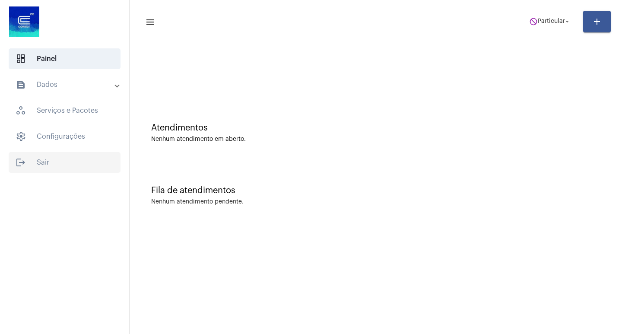
click at [81, 157] on span "logout Sair" at bounding box center [65, 162] width 112 height 21
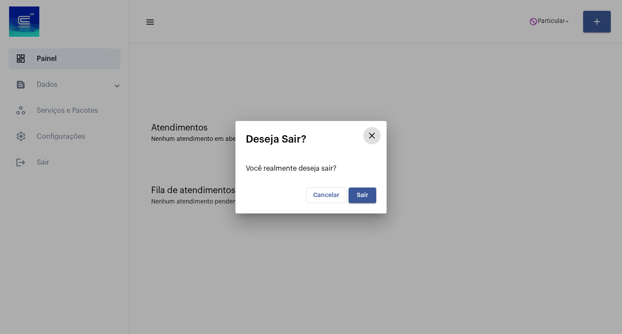
click at [361, 189] on button "Sair" at bounding box center [362, 195] width 28 height 16
